Goal: Task Accomplishment & Management: Use online tool/utility

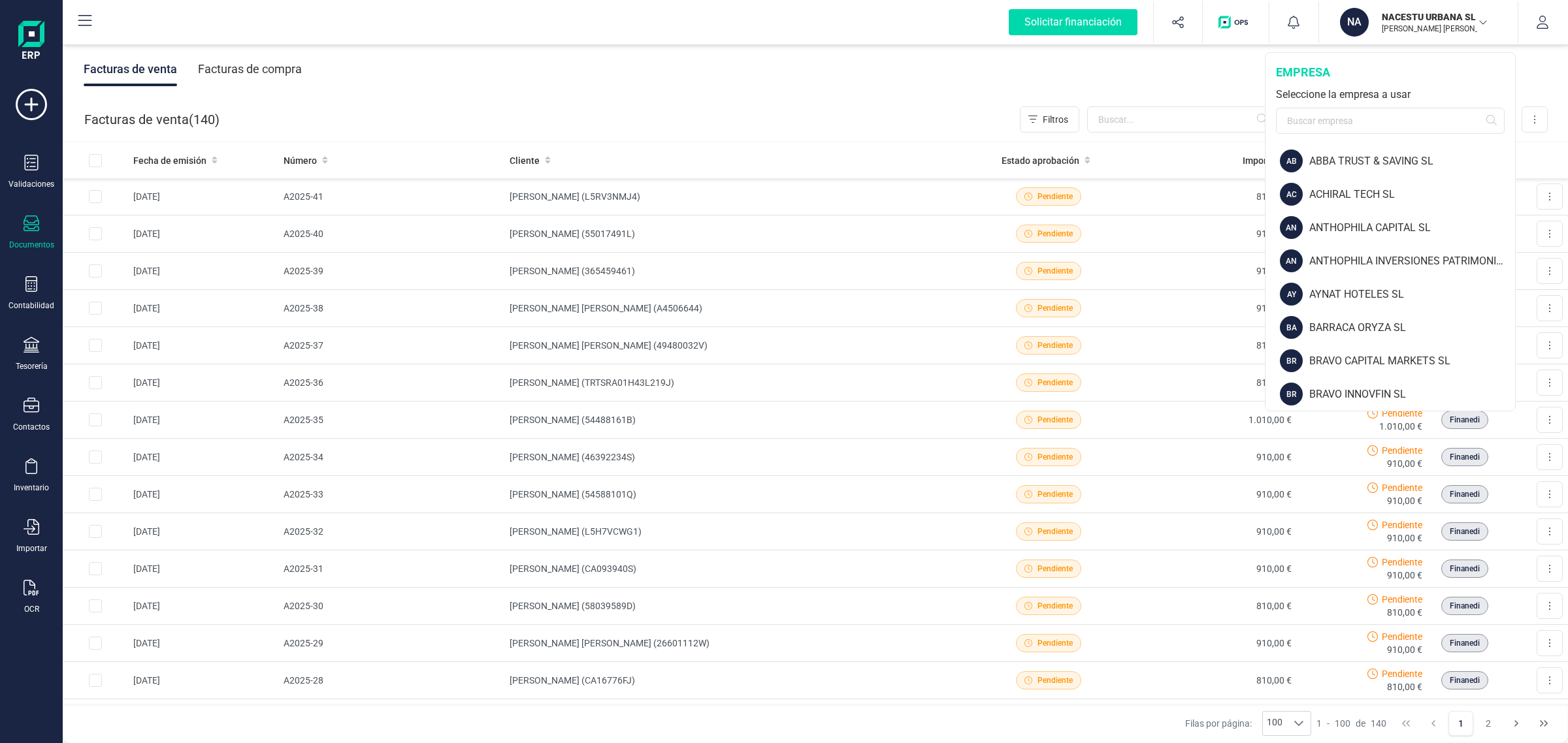
click at [1330, 122] on input "text" at bounding box center [1390, 120] width 228 height 26
click at [1343, 263] on div "ANTHOPHILA INVERSIONES PATRIMONIALES SL" at bounding box center [1412, 261] width 206 height 16
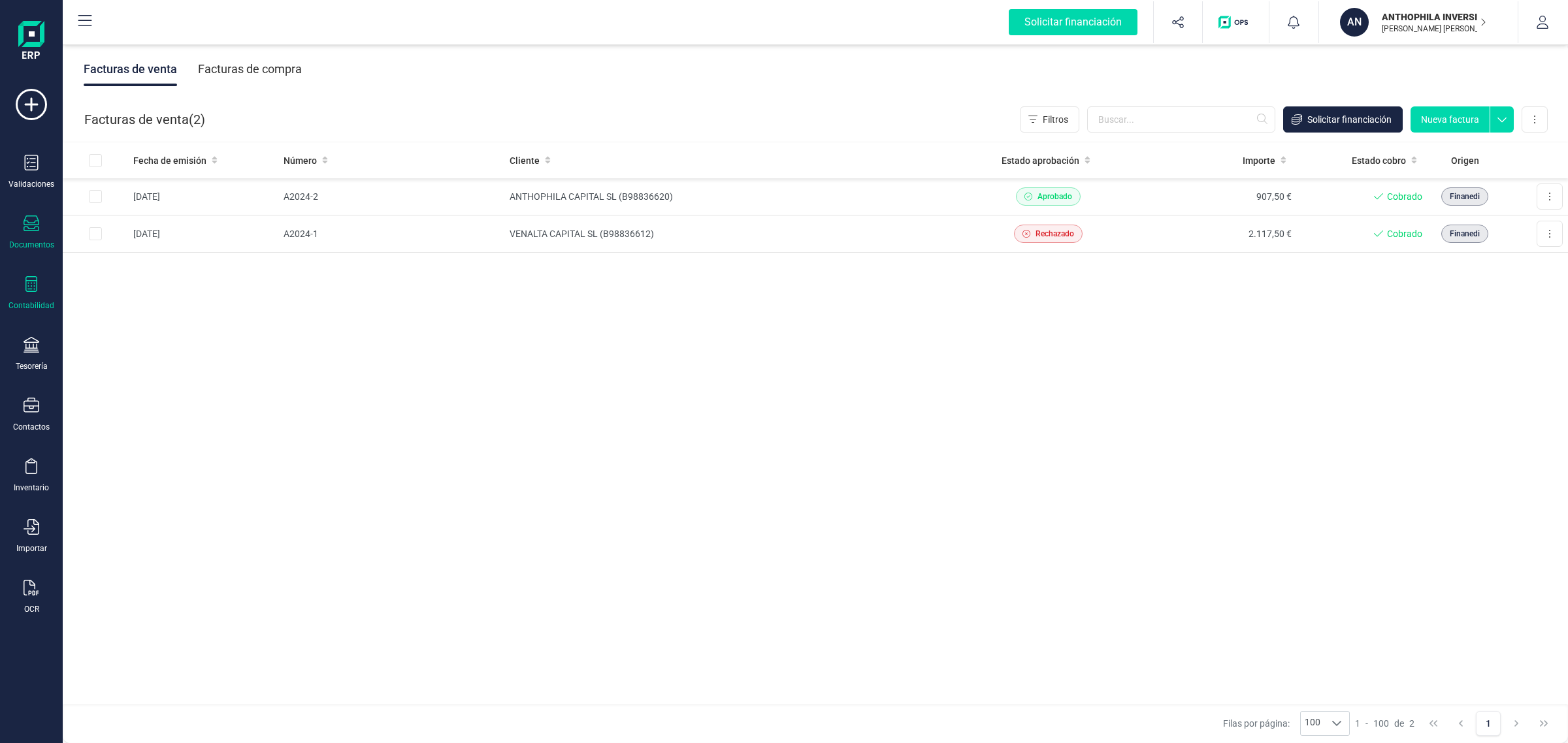
click at [29, 290] on icon at bounding box center [31, 284] width 12 height 16
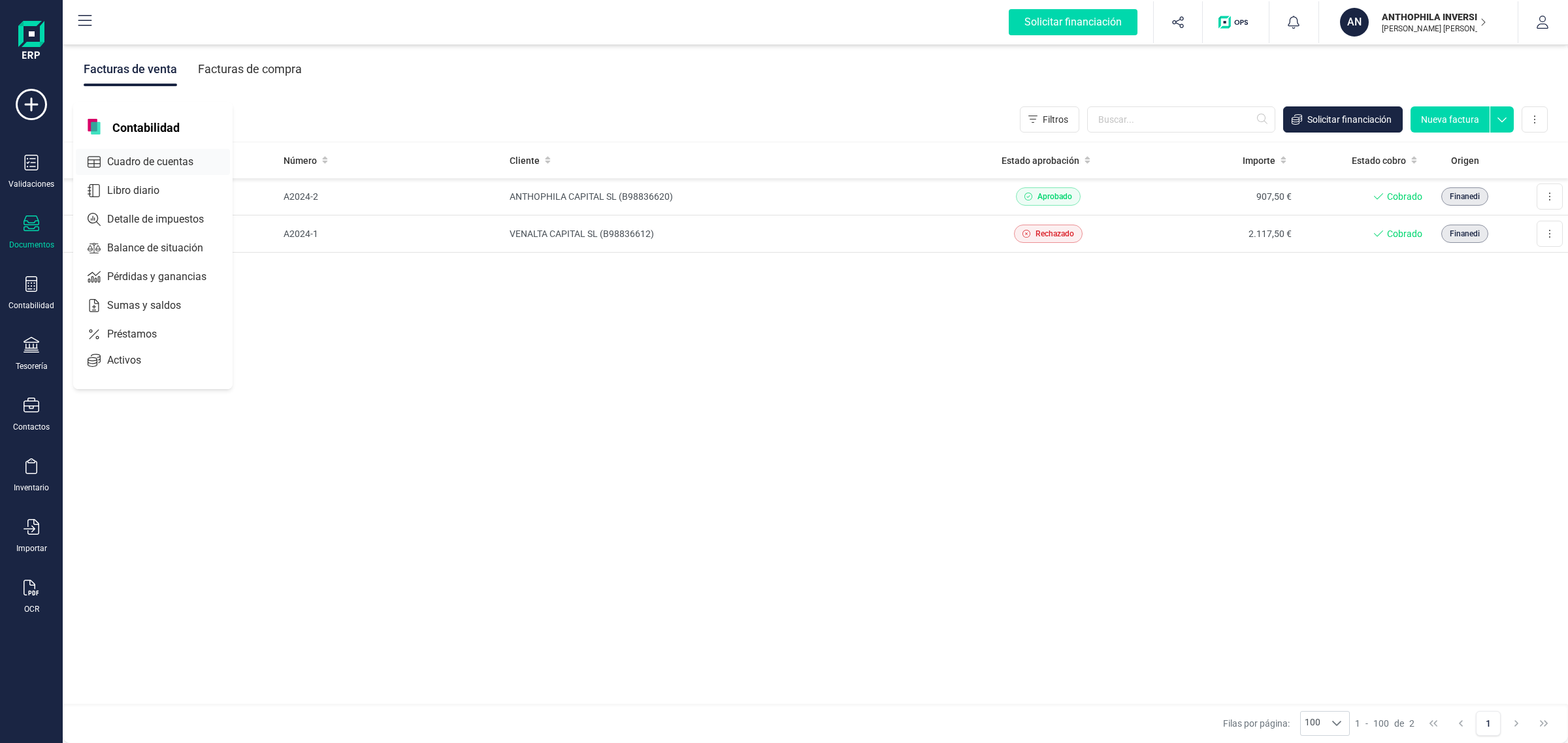
click at [138, 167] on span "Cuadro de cuentas" at bounding box center [159, 162] width 115 height 16
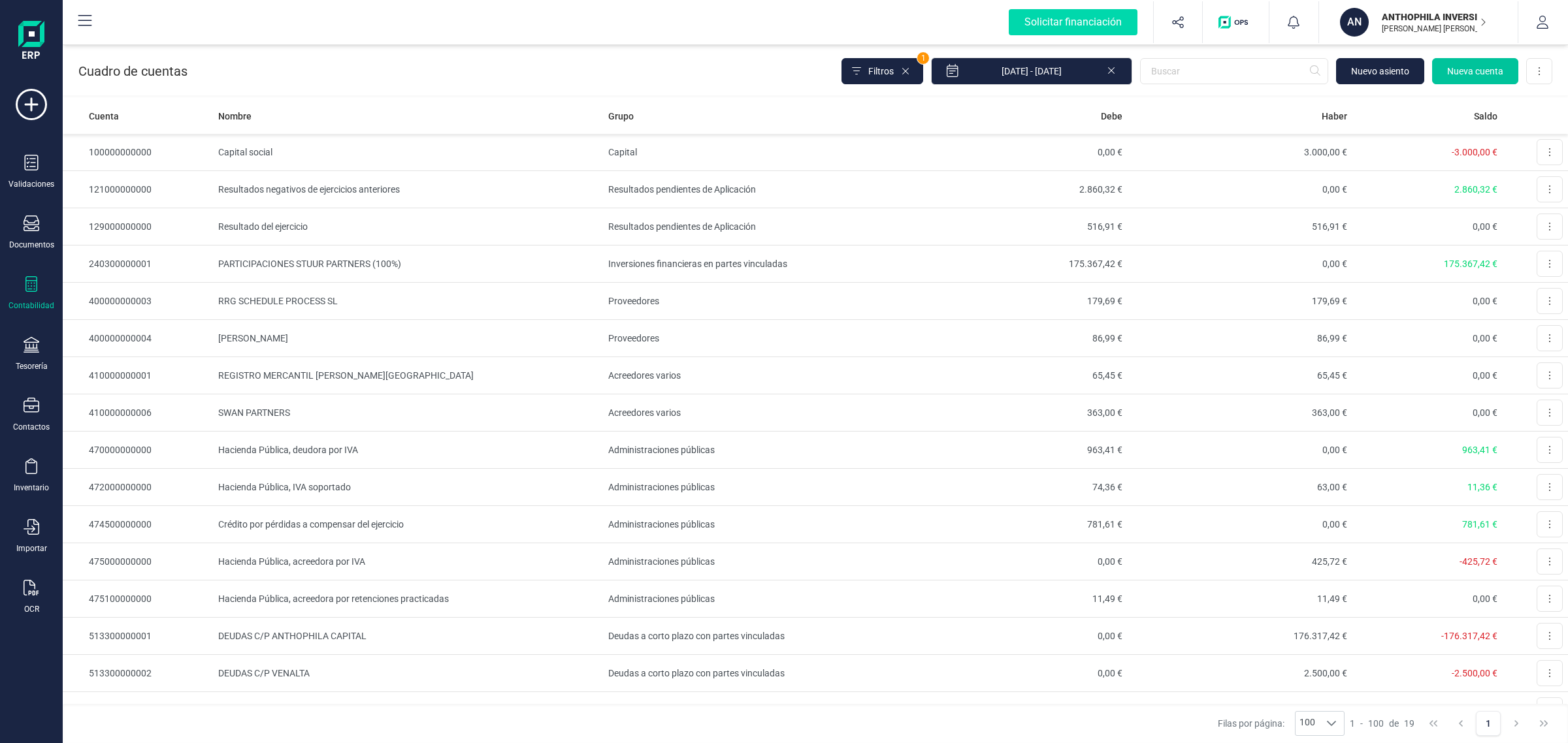
click at [1455, 61] on button "Nueva cuenta" at bounding box center [1474, 70] width 86 height 26
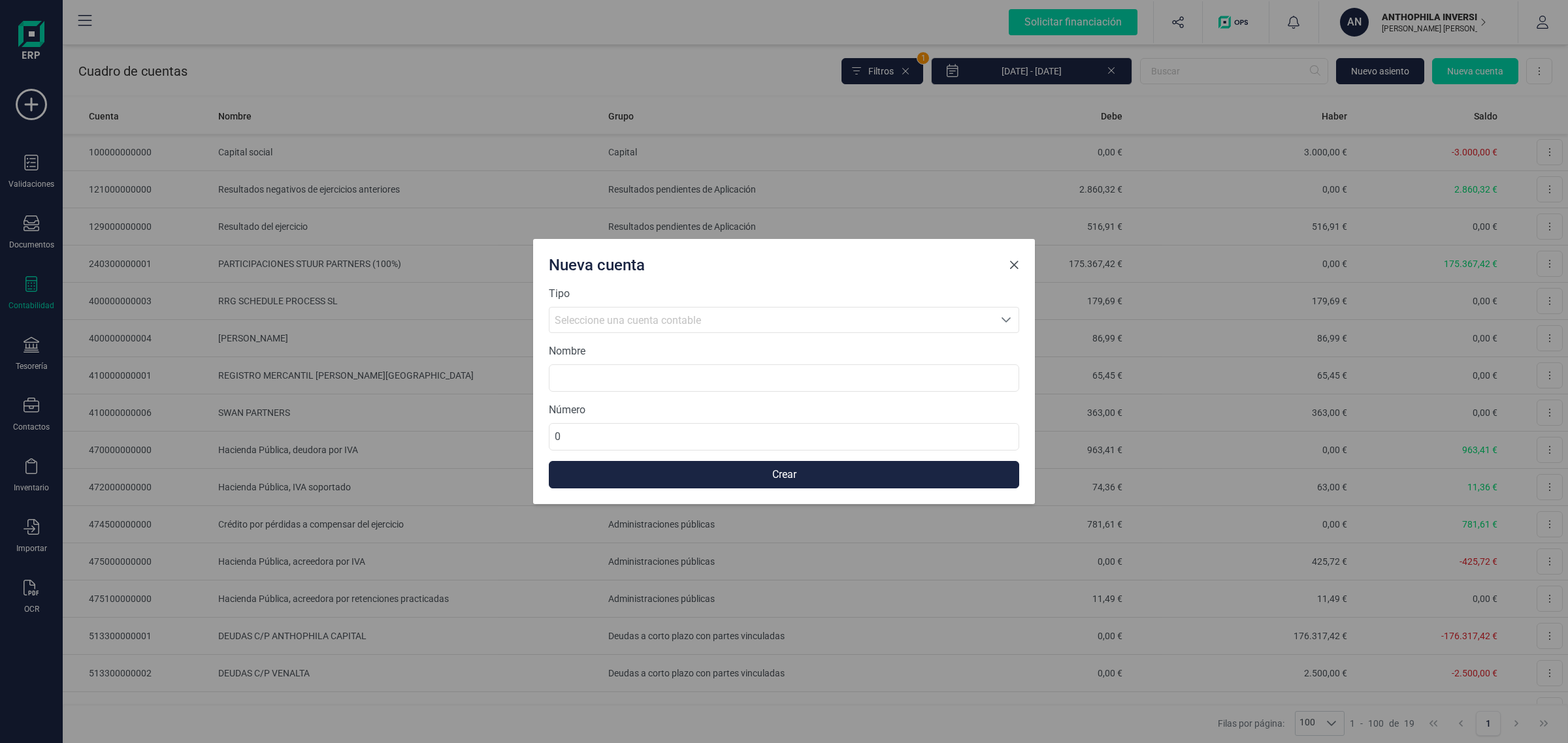
click at [1021, 265] on button "Close" at bounding box center [1014, 265] width 21 height 20
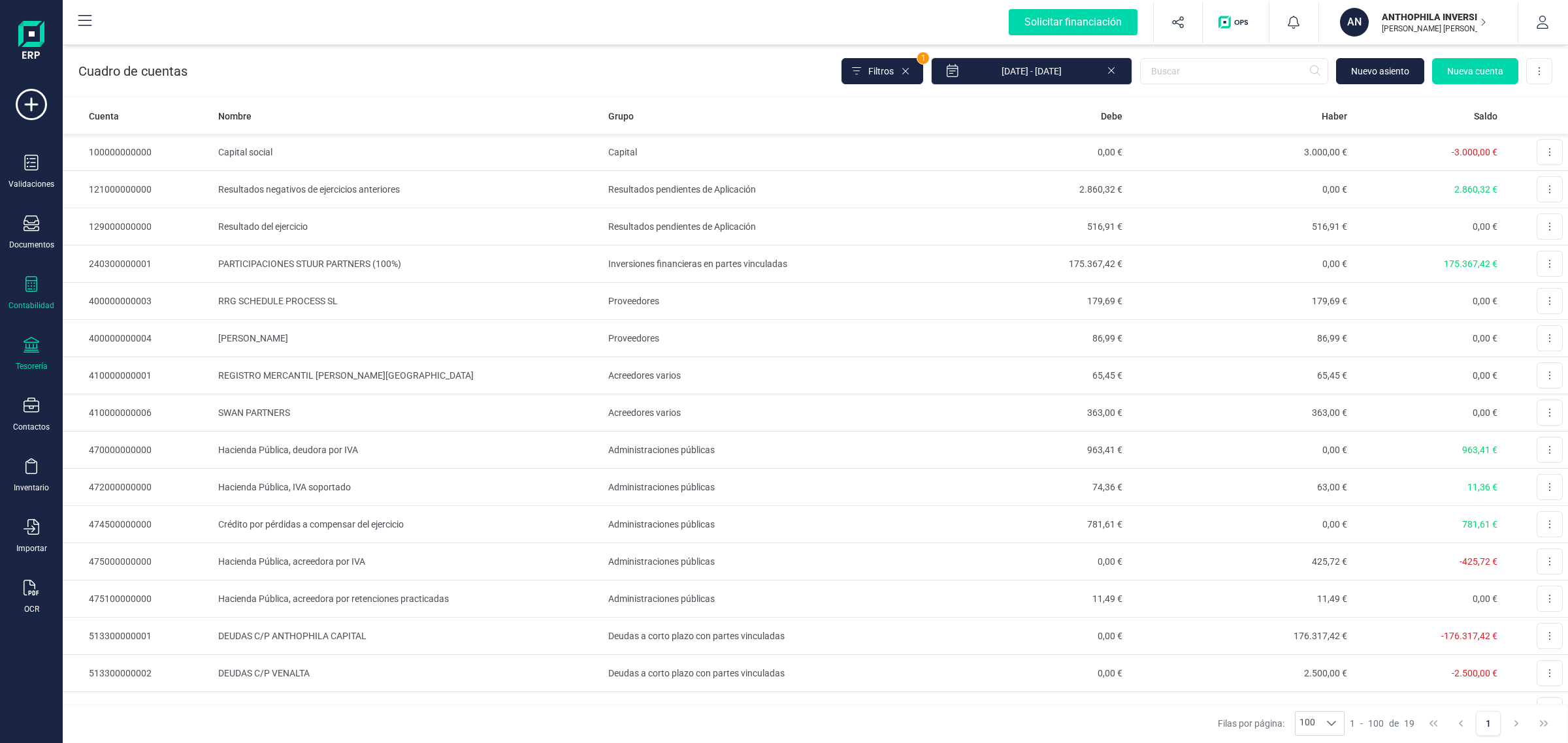
click at [36, 340] on icon at bounding box center [31, 345] width 16 height 16
click at [144, 216] on span "Cuentas bancarias" at bounding box center [159, 223] width 115 height 16
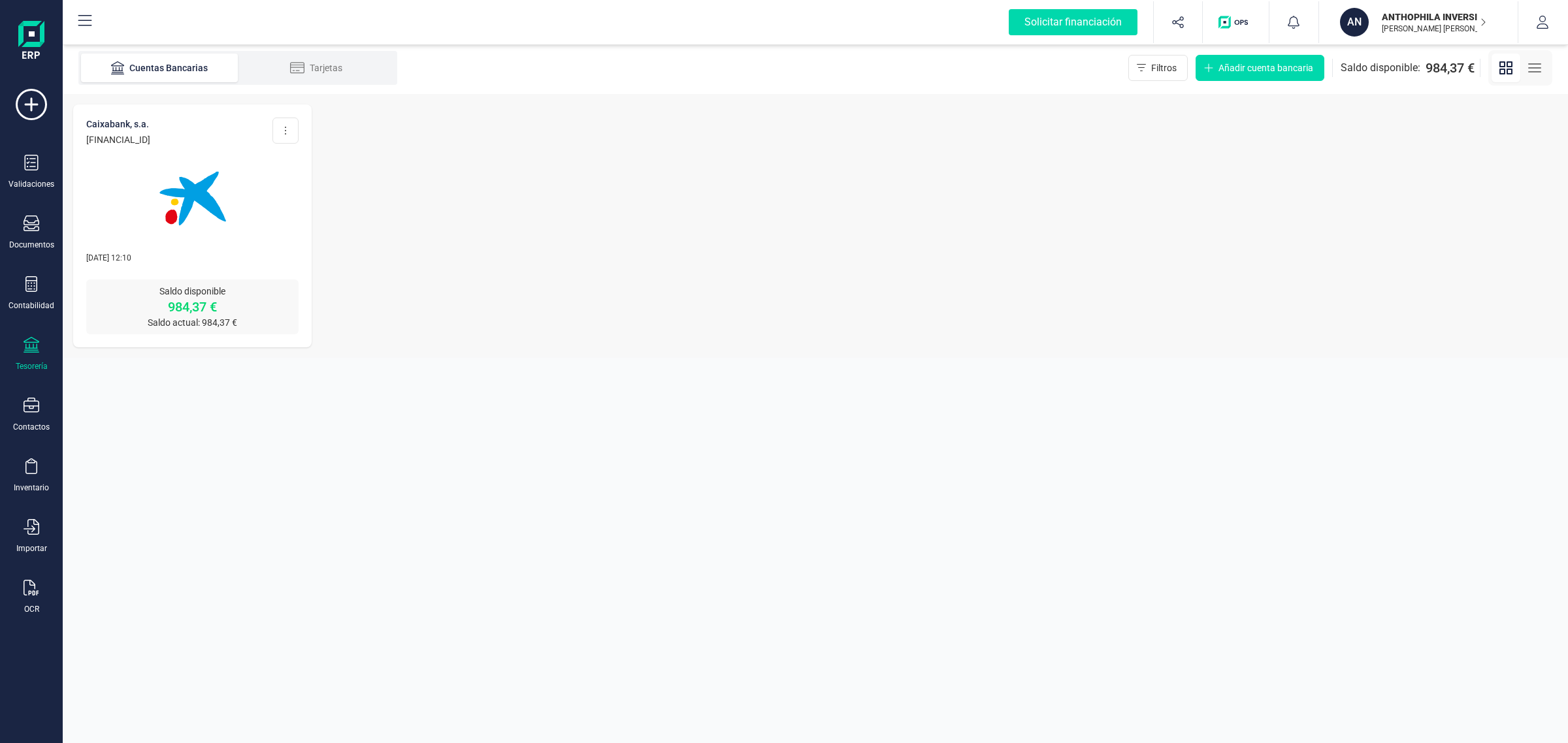
click at [220, 200] on img at bounding box center [193, 198] width 110 height 110
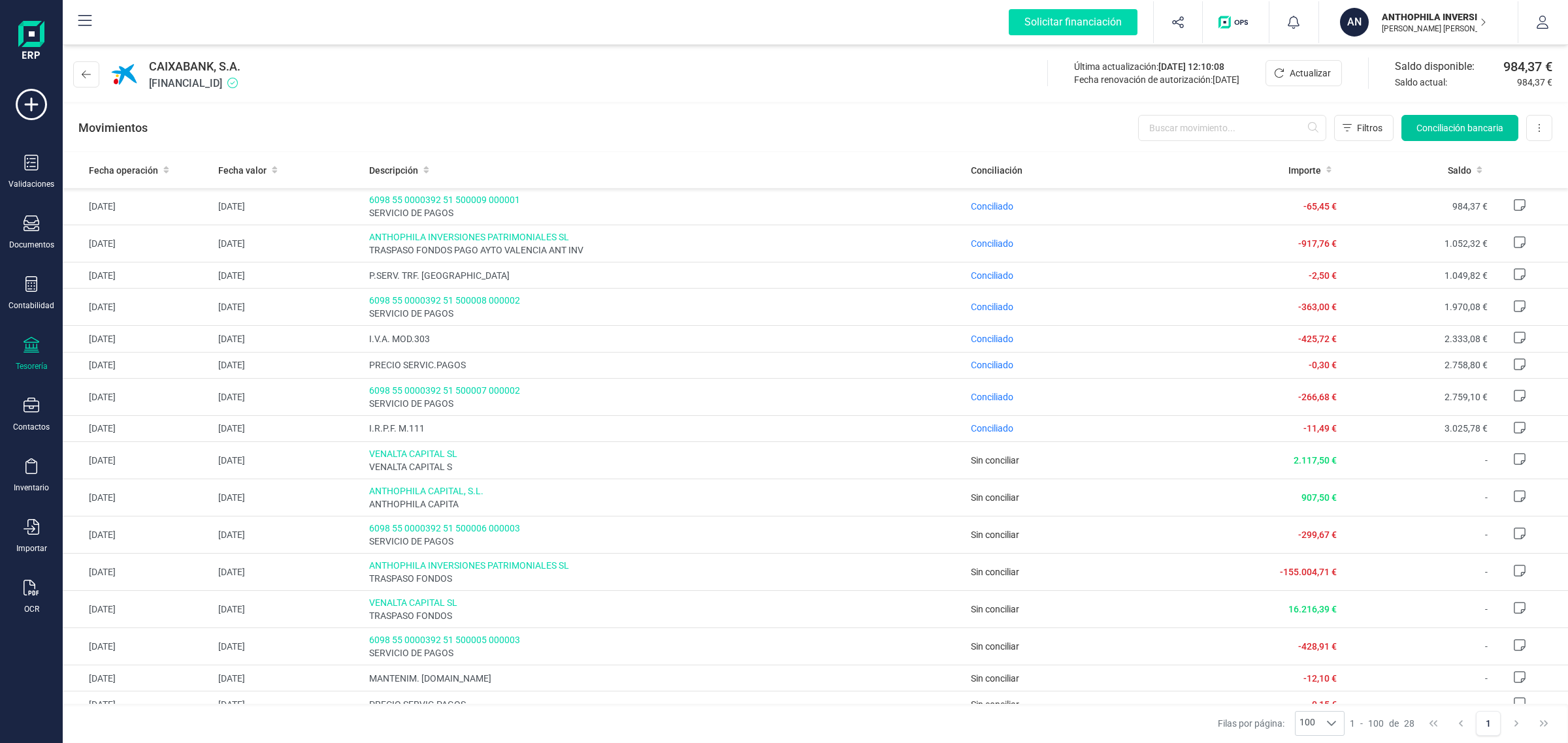
click at [1454, 131] on span "Conciliación bancaria" at bounding box center [1459, 127] width 86 height 13
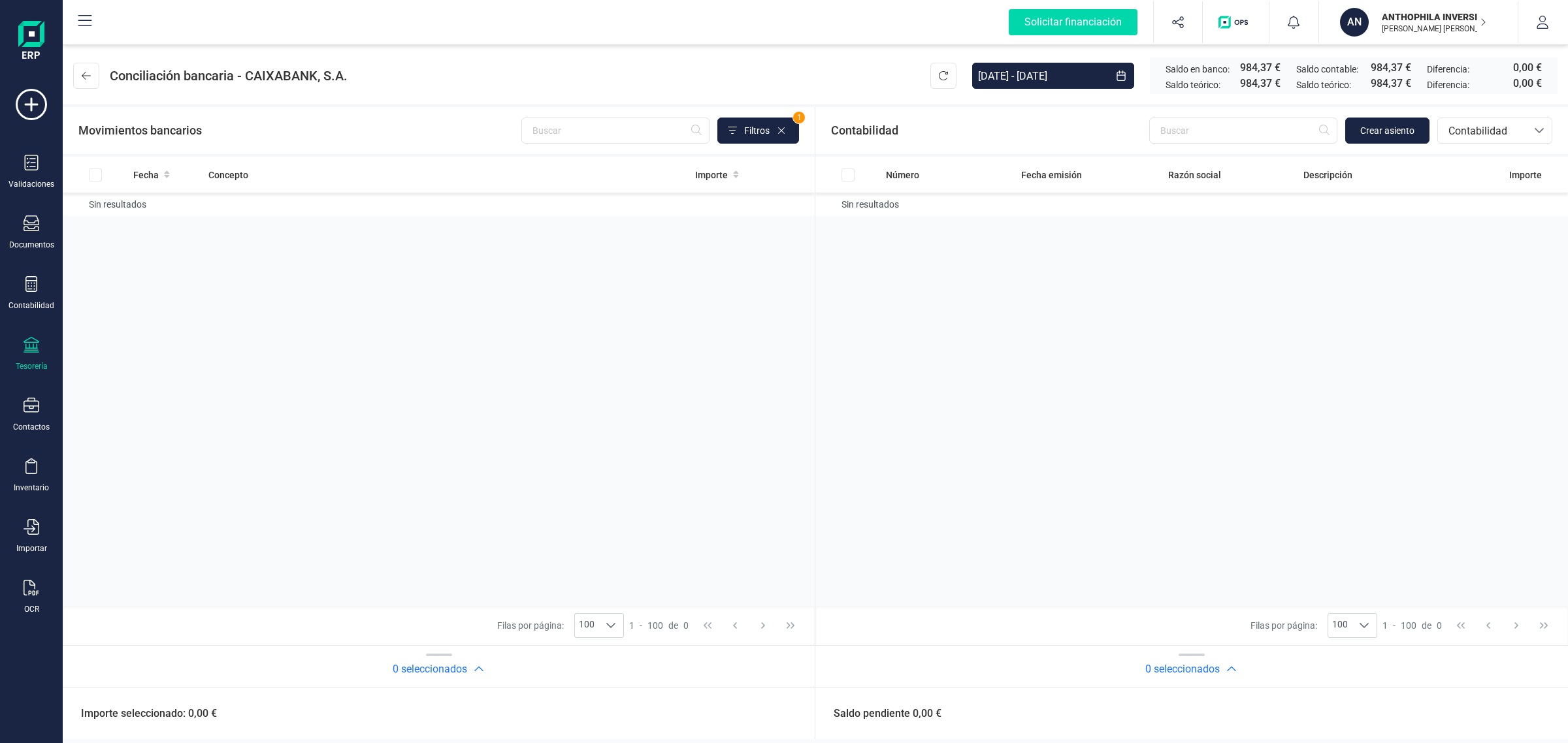
click at [1411, 24] on p "[PERSON_NAME] [PERSON_NAME]" at bounding box center [1433, 29] width 104 height 11
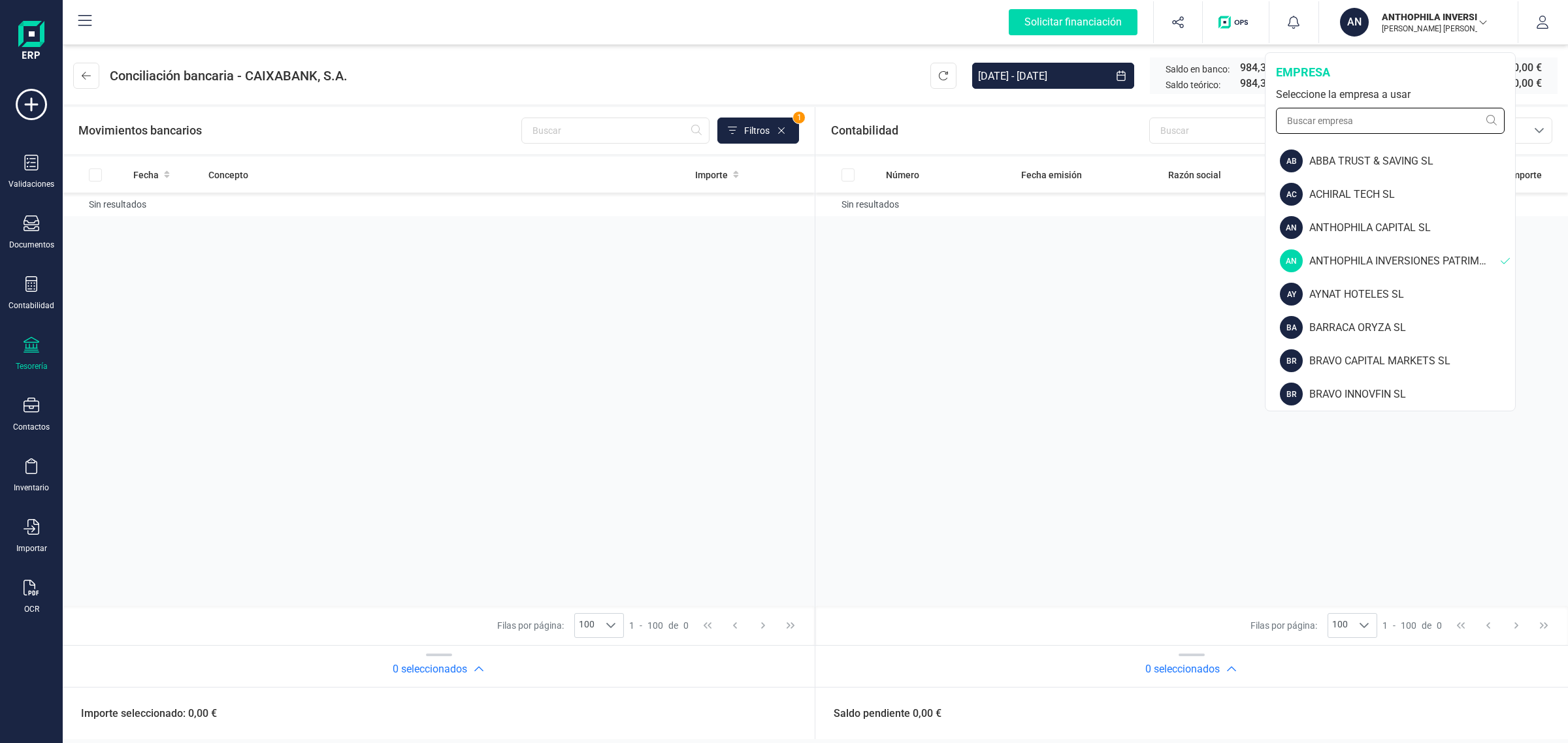
click at [1364, 129] on input "text" at bounding box center [1390, 120] width 228 height 26
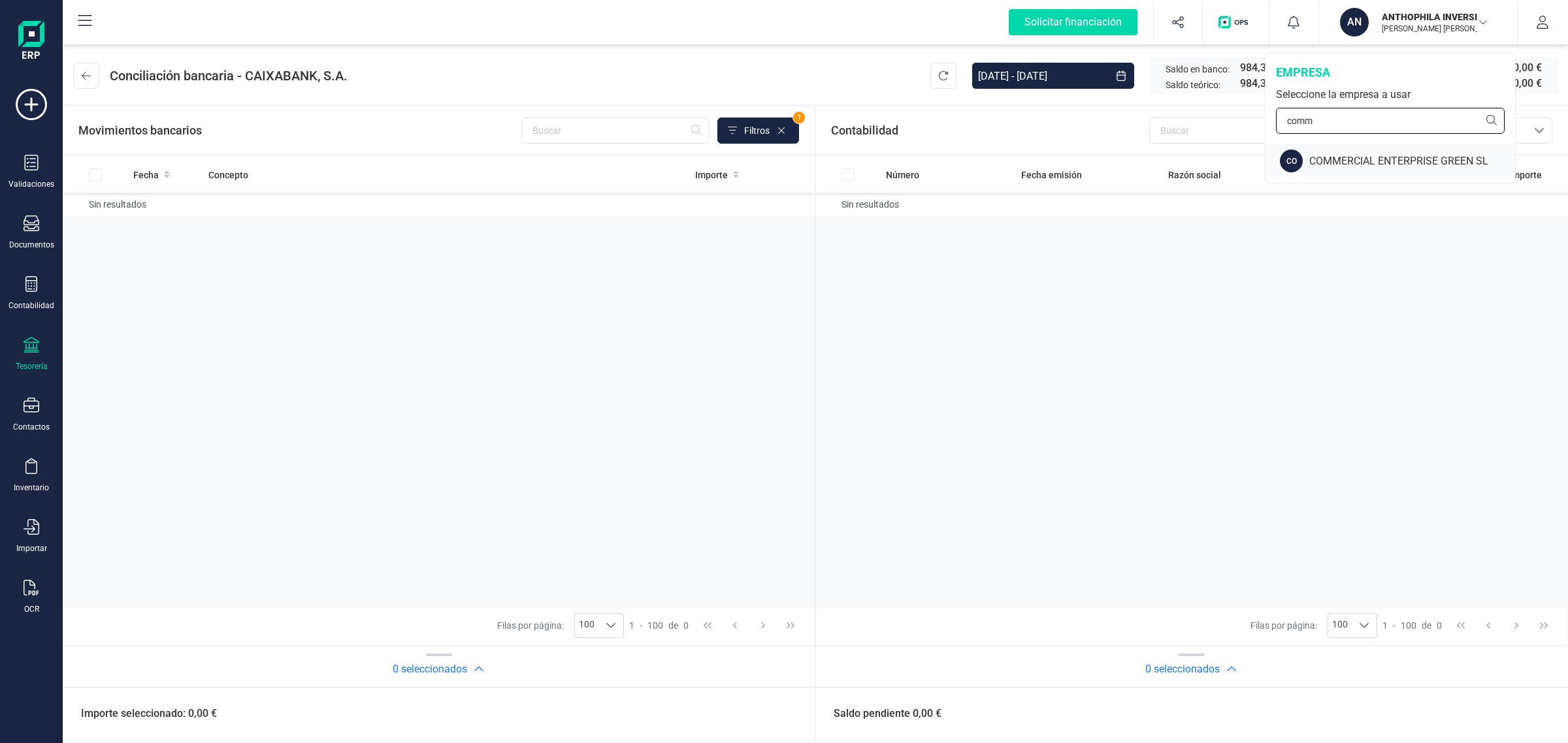
type input "comm"
click at [1408, 151] on div "CO COMMERCIAL ENTERPRISE [PERSON_NAME]" at bounding box center [1391, 160] width 248 height 33
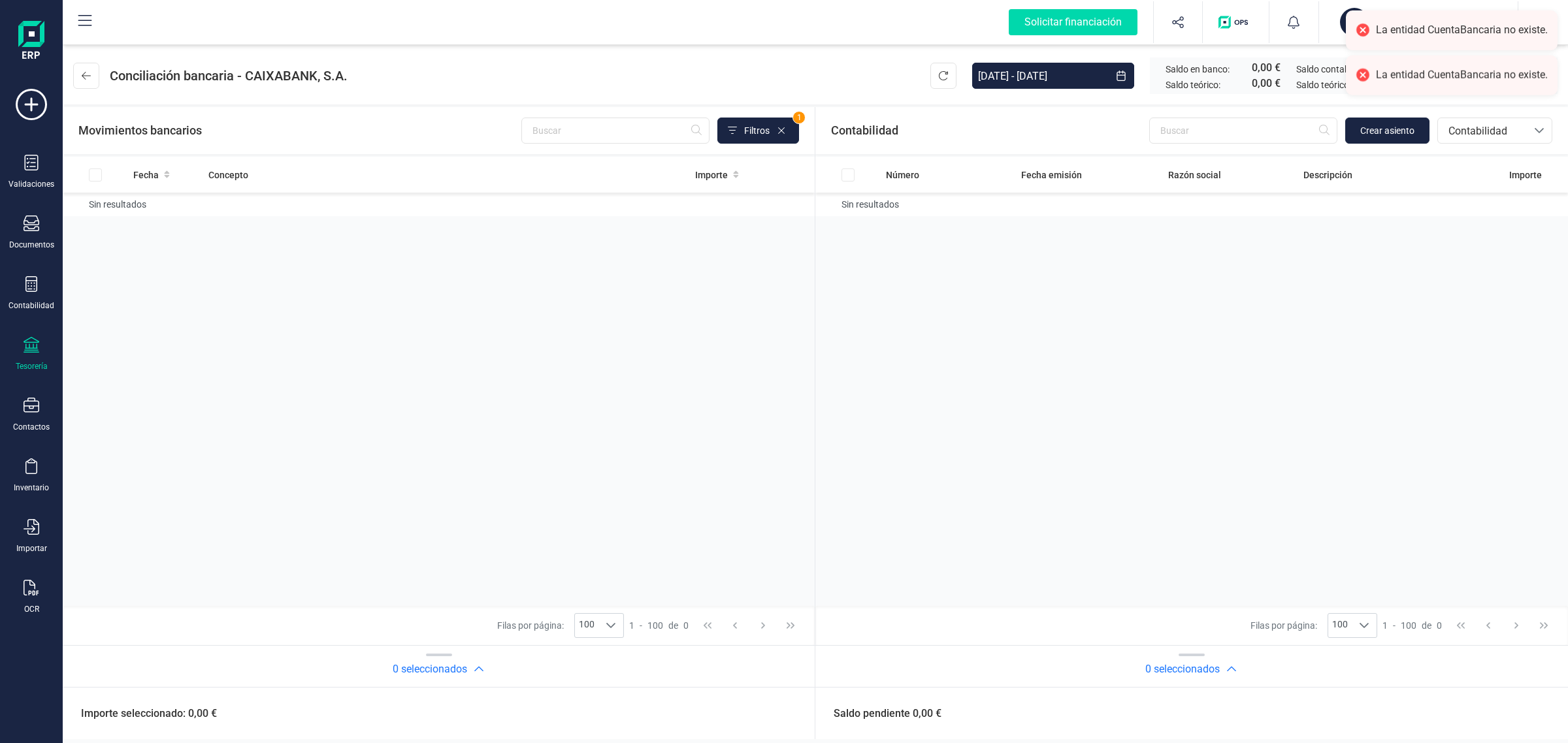
click at [39, 358] on div "Tesorería" at bounding box center [31, 354] width 53 height 35
click at [135, 220] on span "Cuentas bancarias" at bounding box center [156, 223] width 115 height 16
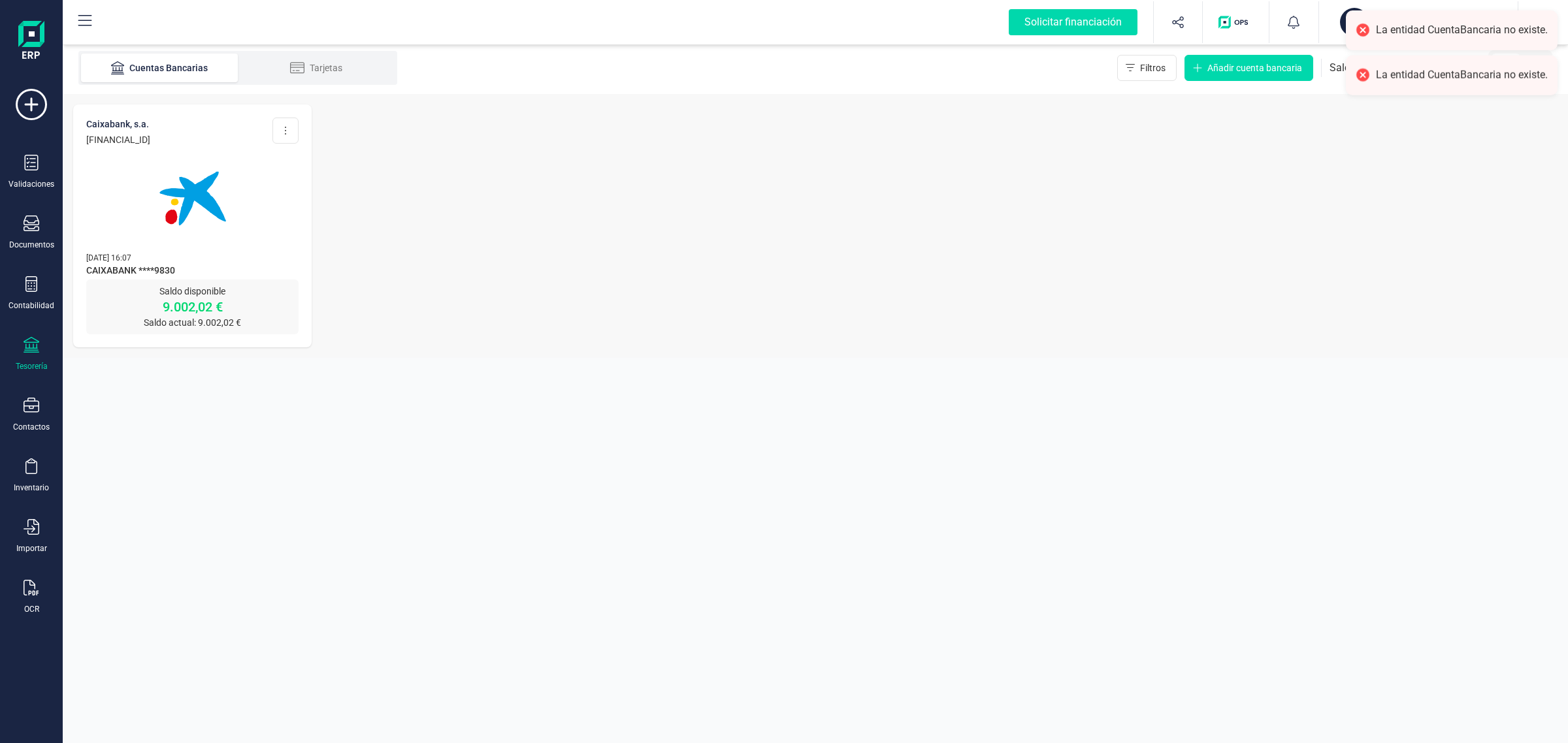
click at [219, 255] on p "[DATE] 16:07" at bounding box center [193, 257] width 212 height 13
click at [236, 219] on img at bounding box center [193, 198] width 110 height 110
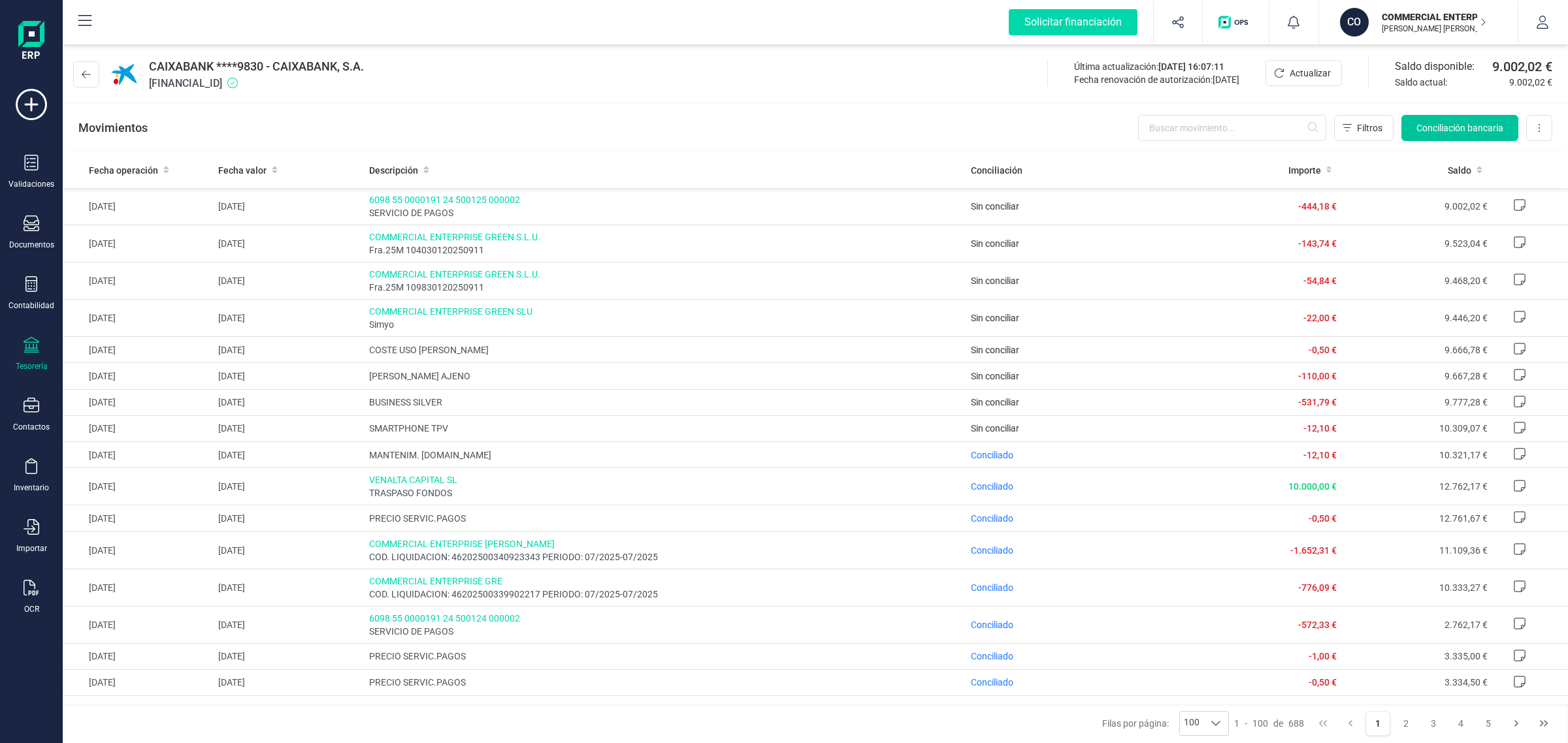
click at [1425, 125] on span "Conciliación bancaria" at bounding box center [1459, 127] width 86 height 13
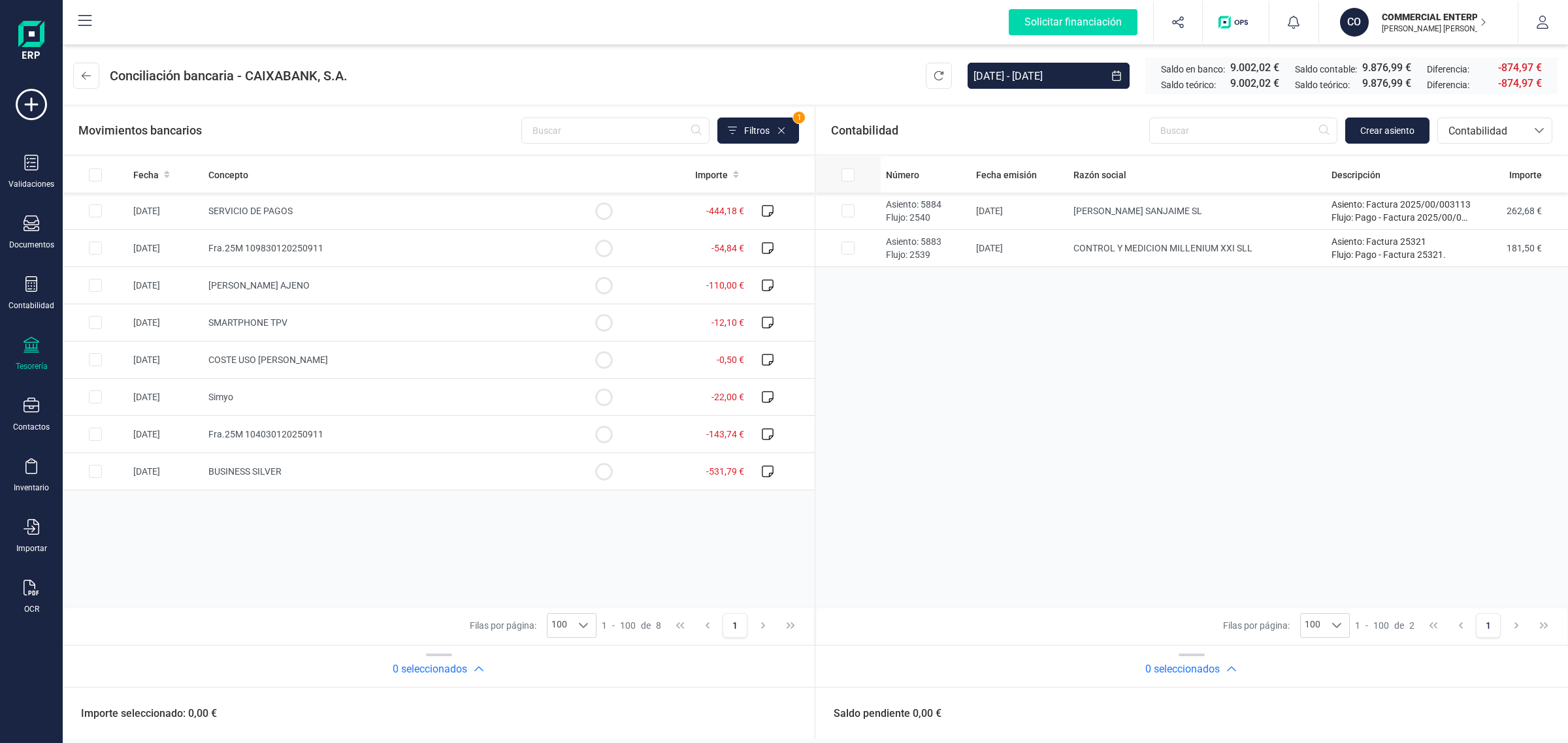
click at [847, 174] on input "All items unselected" at bounding box center [848, 175] width 13 height 13
checkbox input "true"
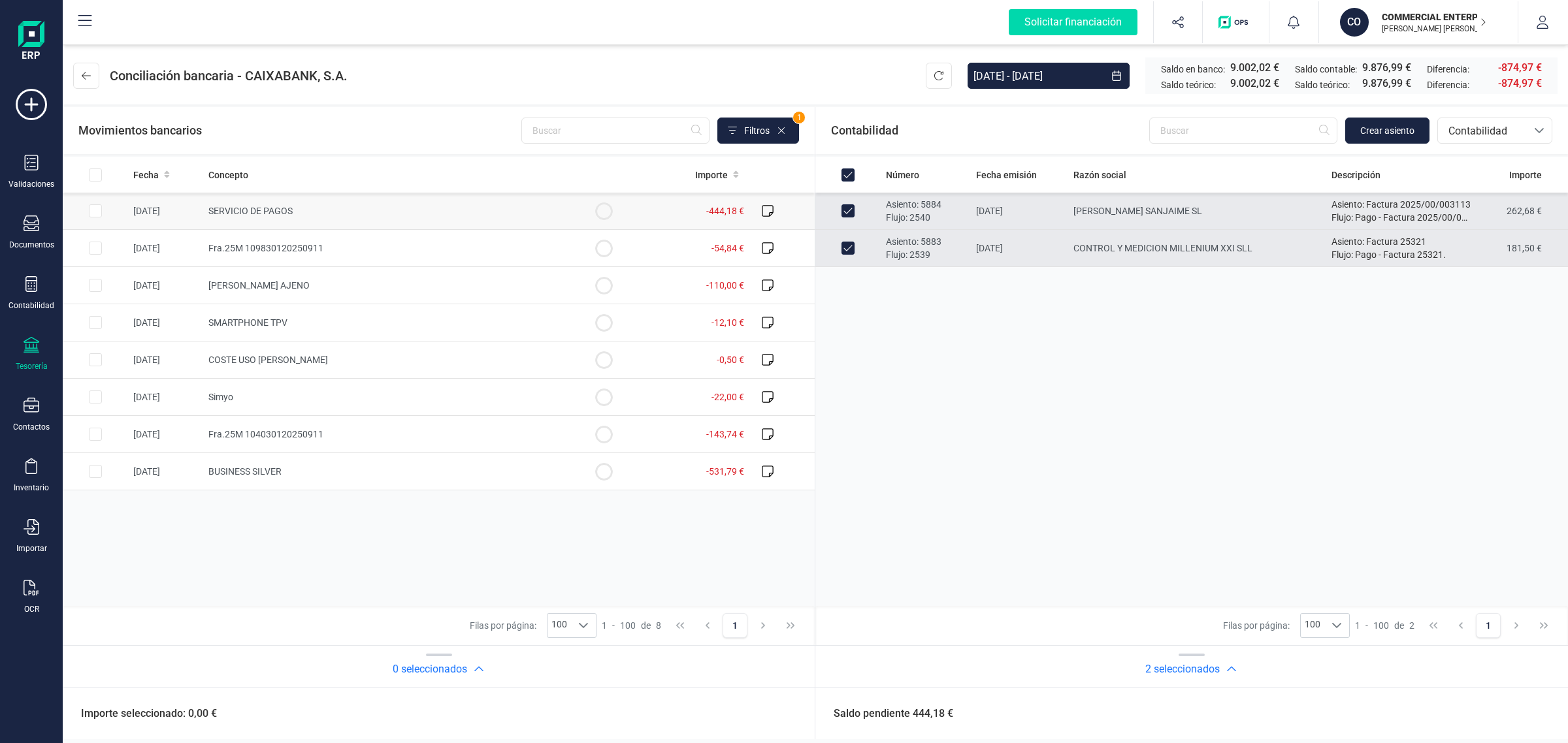
click at [432, 214] on td "SERVICIO DE PAGOS" at bounding box center [387, 211] width 368 height 37
checkbox input "true"
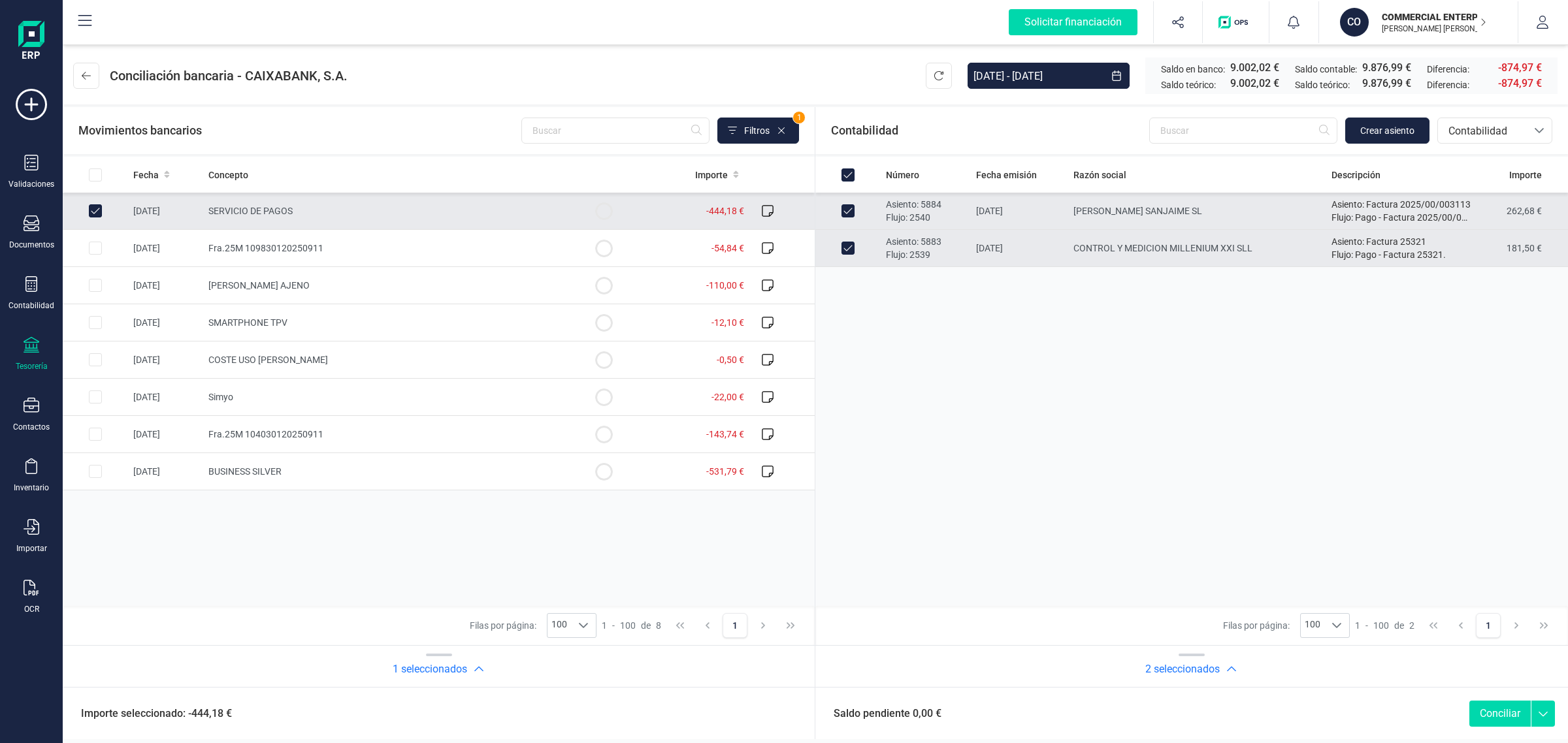
click at [1503, 702] on button "Conciliar" at bounding box center [1499, 713] width 62 height 26
checkbox input "false"
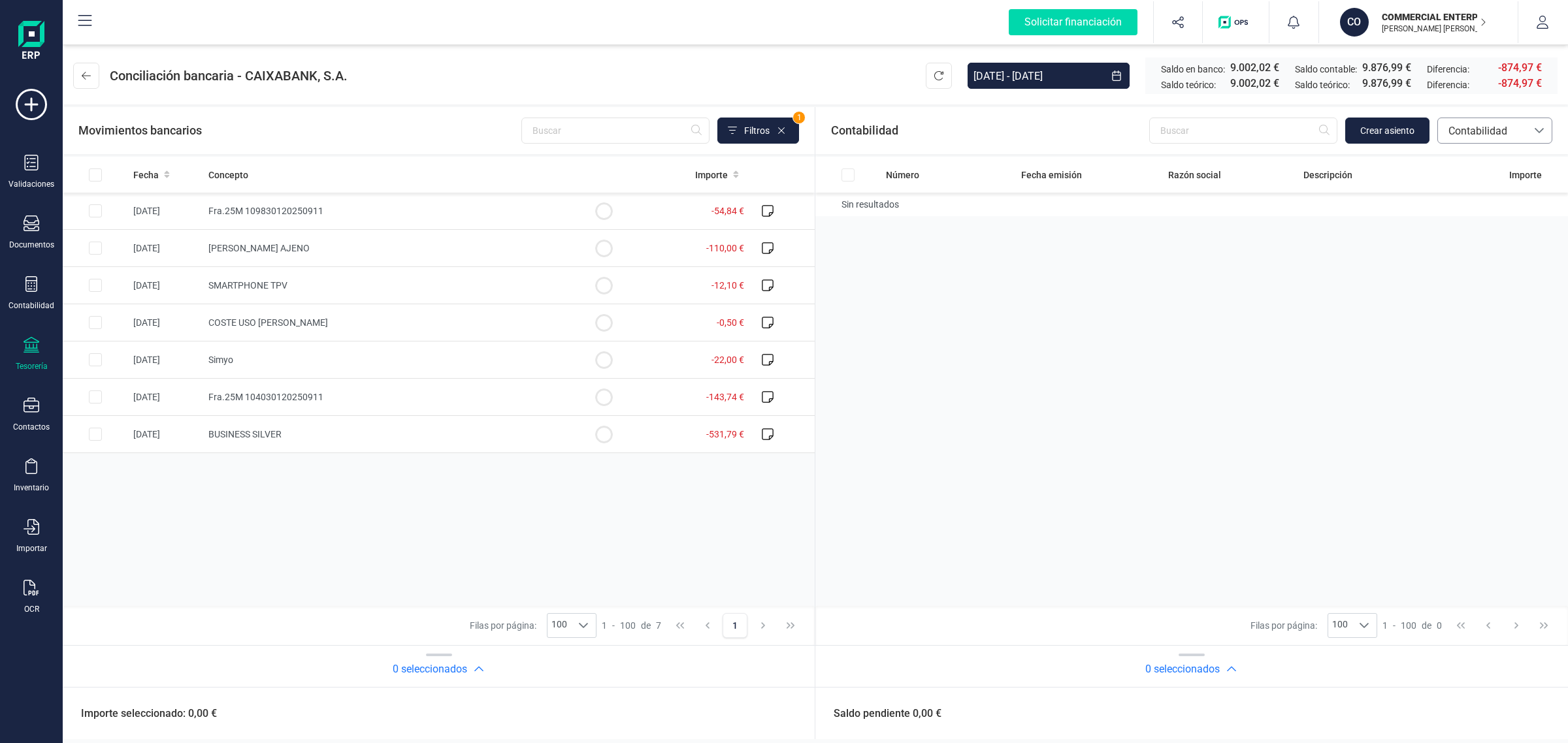
click at [1499, 133] on span "Contabilidad" at bounding box center [1482, 132] width 78 height 16
click at [1481, 211] on span "Facturas" at bounding box center [1467, 219] width 40 height 16
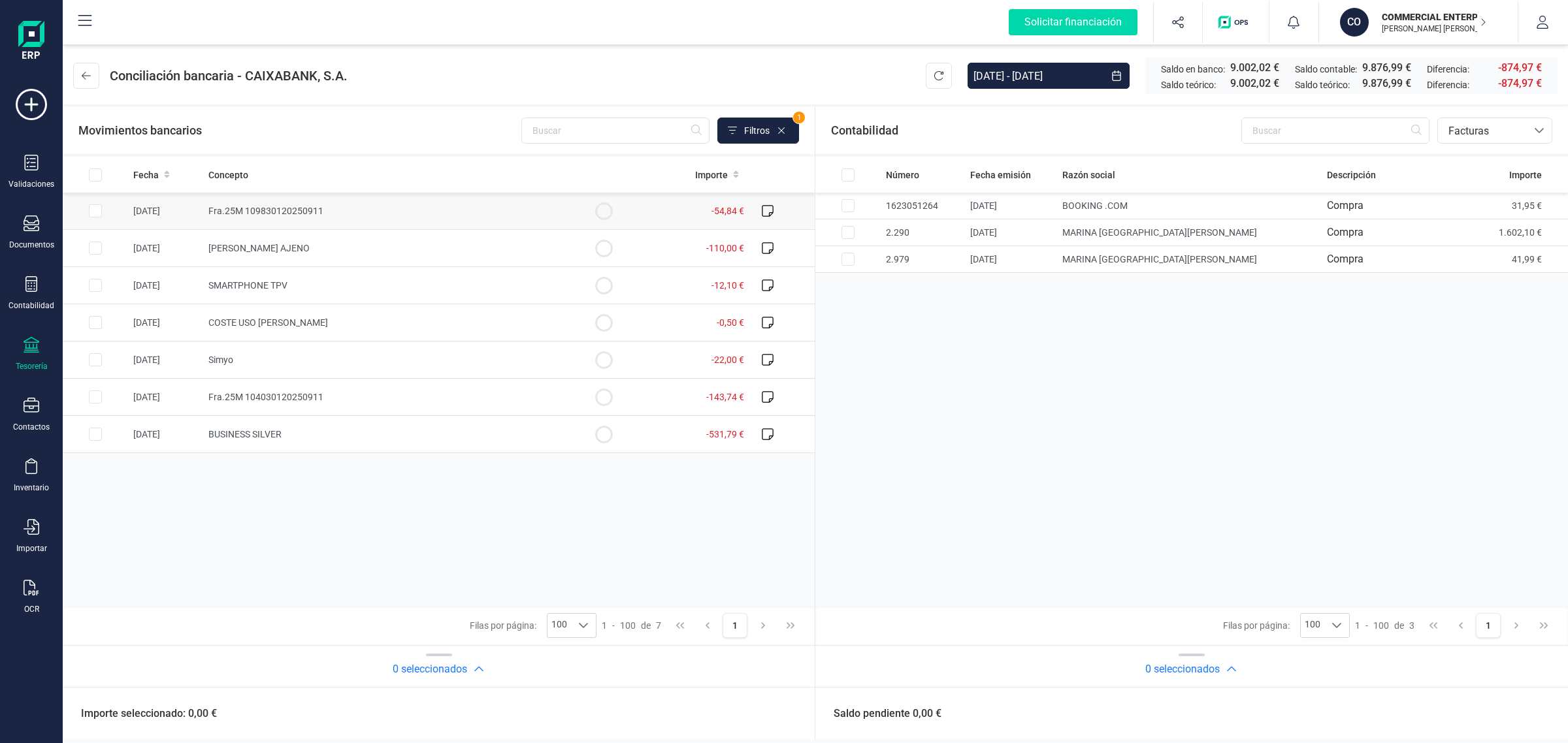
click at [96, 211] on input "Row Selected 821b5778-b180-4aa7-b870-31582831f6da" at bounding box center [95, 210] width 13 height 13
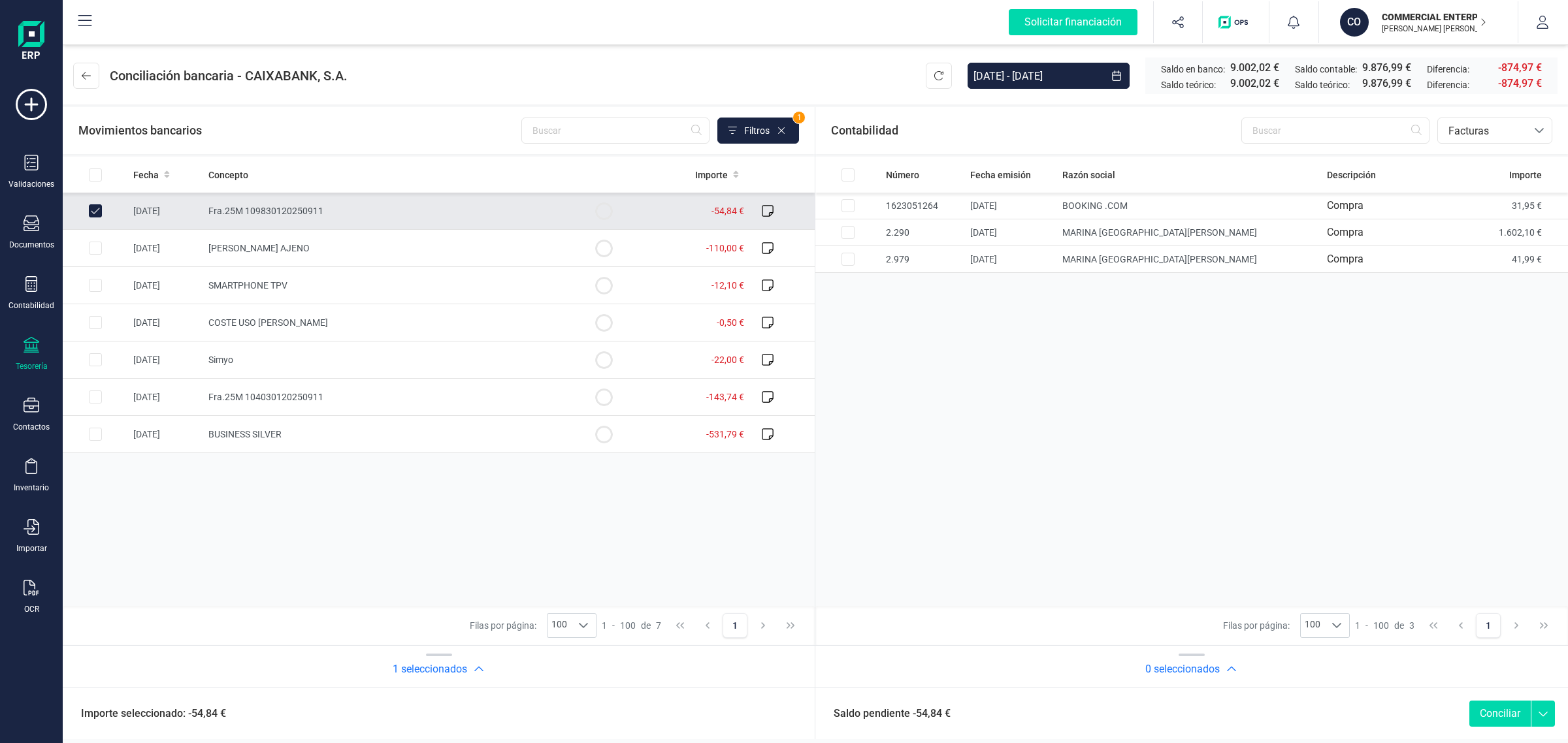
click at [96, 211] on input "Row Unselected 821b5778-b180-4aa7-b870-31582831f6da" at bounding box center [95, 210] width 13 height 13
checkbox input "false"
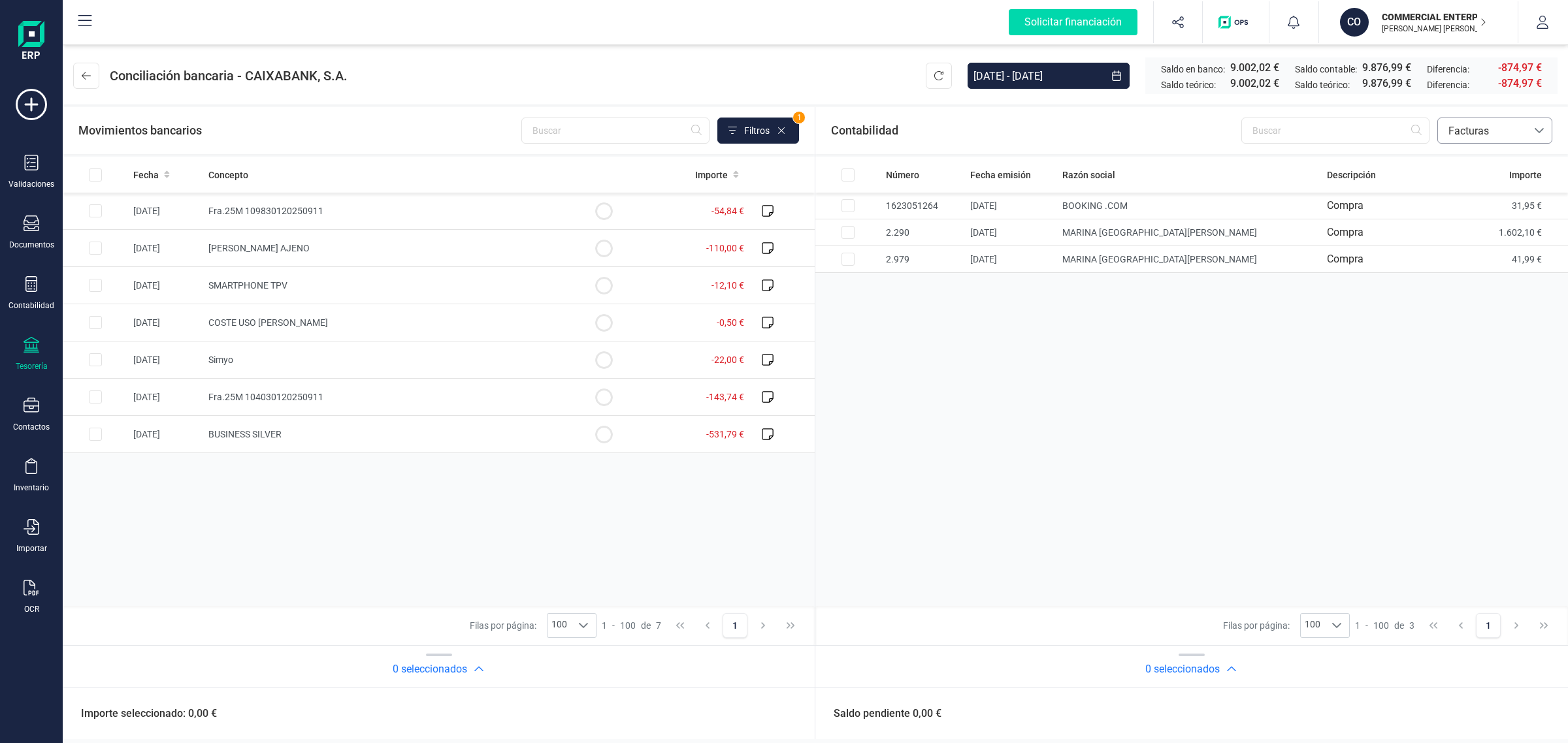
click at [1490, 133] on span "Facturas" at bounding box center [1482, 132] width 78 height 16
click at [1474, 155] on span "Contabilidad" at bounding box center [1477, 162] width 59 height 16
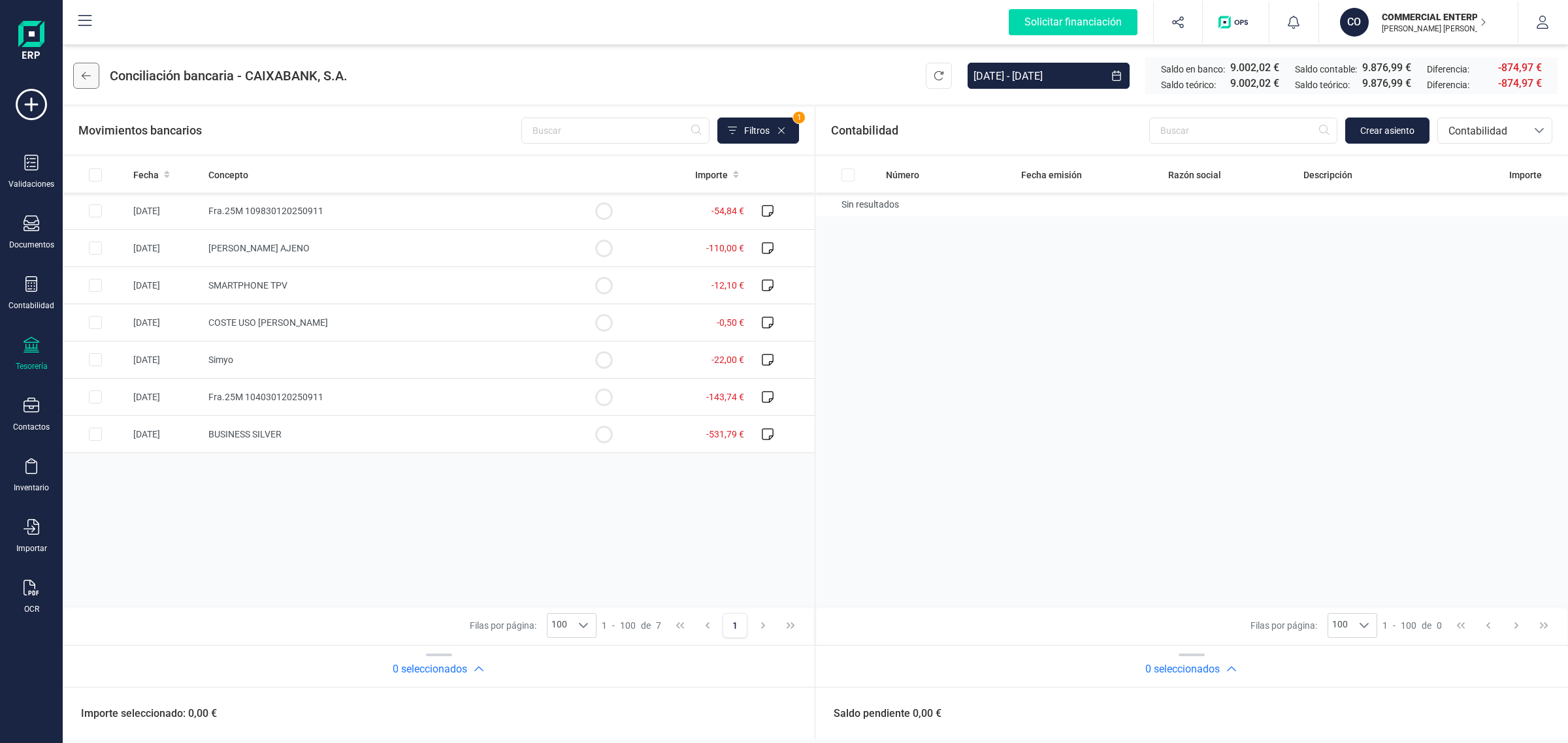
click at [86, 77] on icon at bounding box center [86, 76] width 9 height 11
